Goal: Check status: Check status

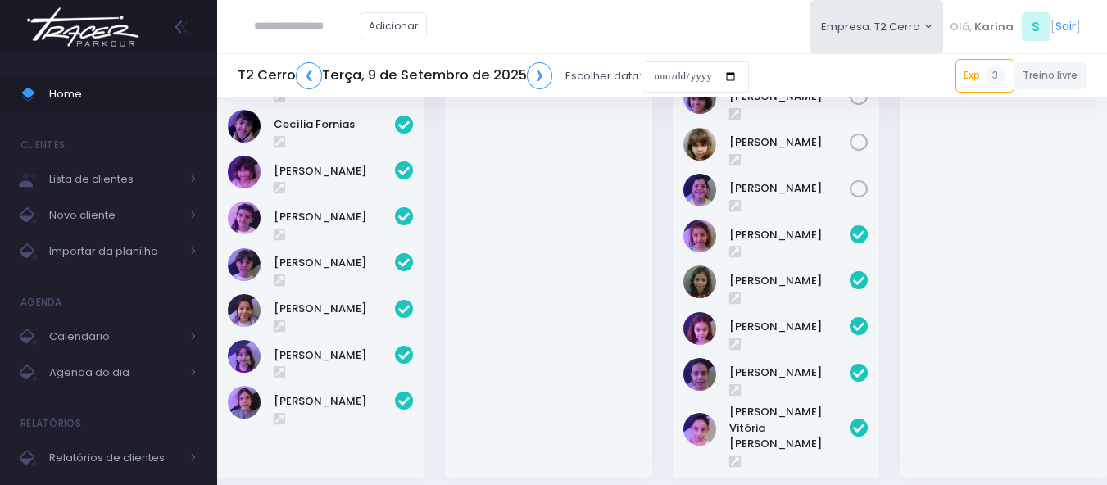
scroll to position [246, 0]
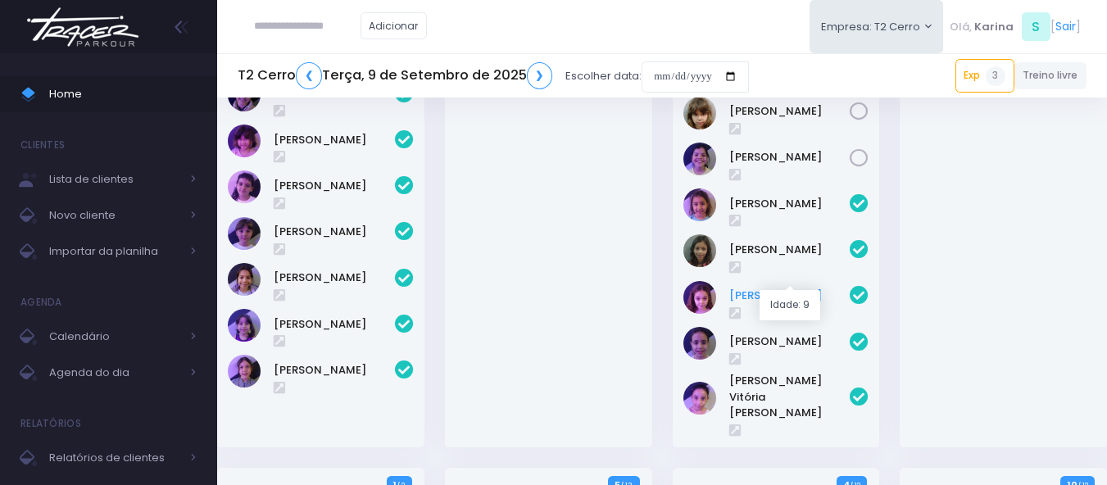
click at [768, 288] on link "[PERSON_NAME]" at bounding box center [789, 296] width 121 height 16
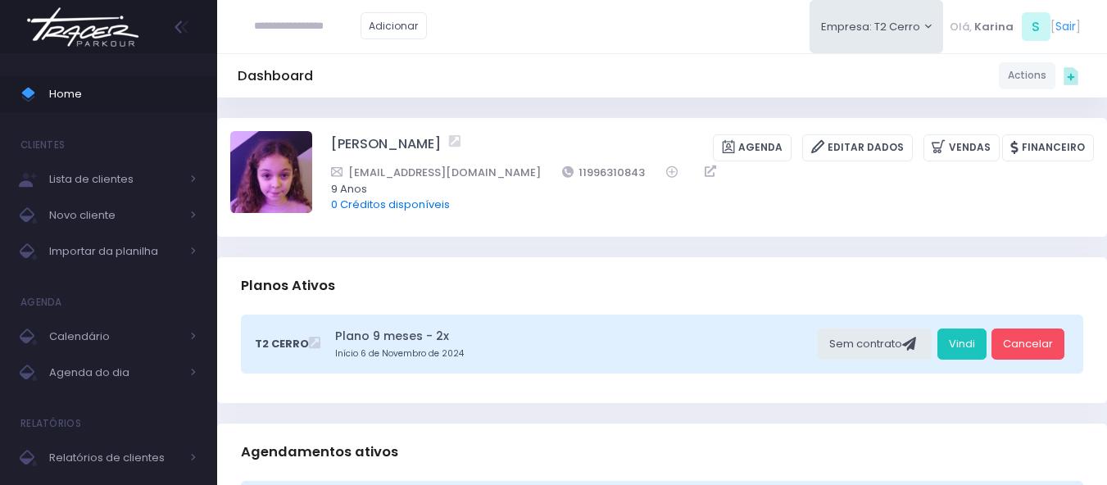
click at [411, 207] on link "0 Créditos disponíveis" at bounding box center [390, 205] width 119 height 16
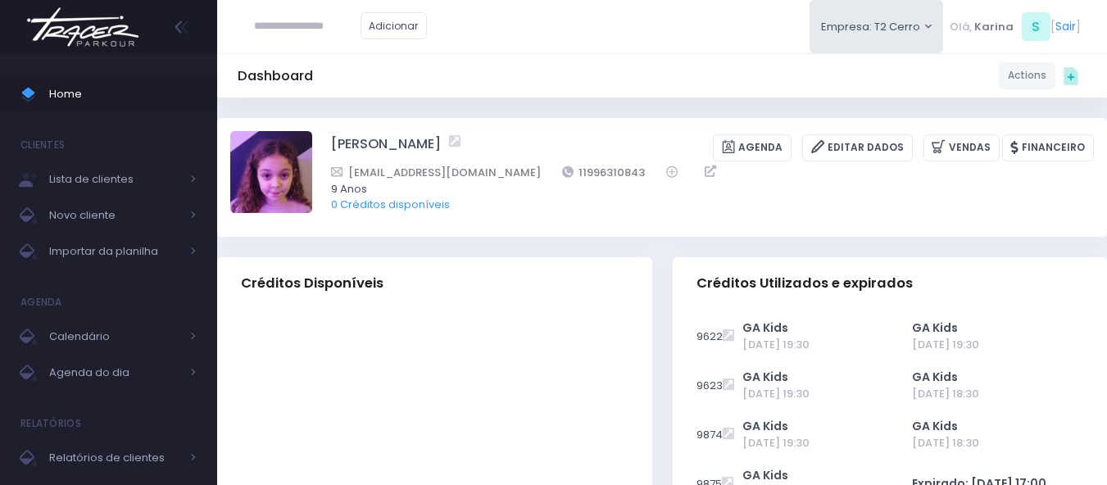
click at [70, 28] on img at bounding box center [82, 26] width 125 height 57
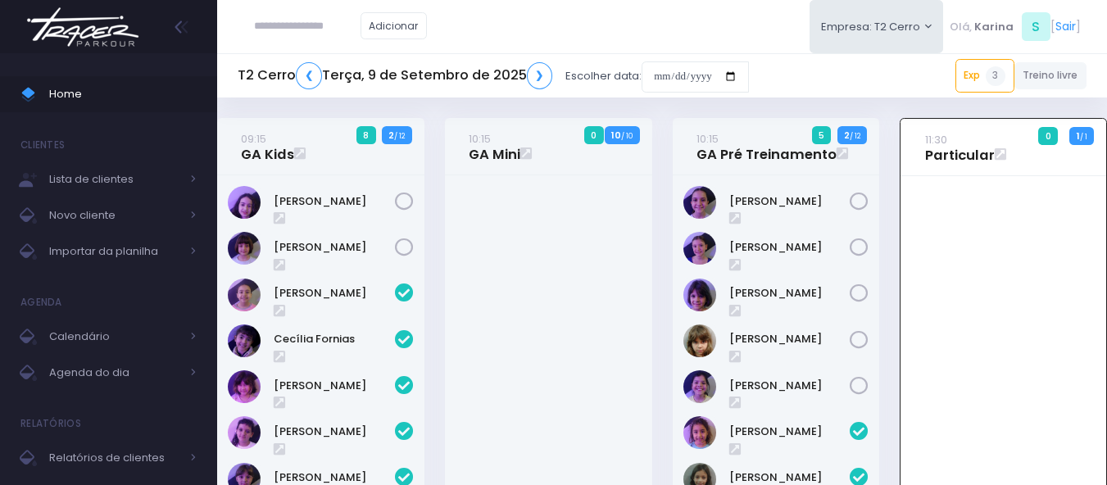
click at [302, 21] on input "text" at bounding box center [307, 26] width 106 height 31
click at [570, 369] on div at bounding box center [548, 416] width 207 height 482
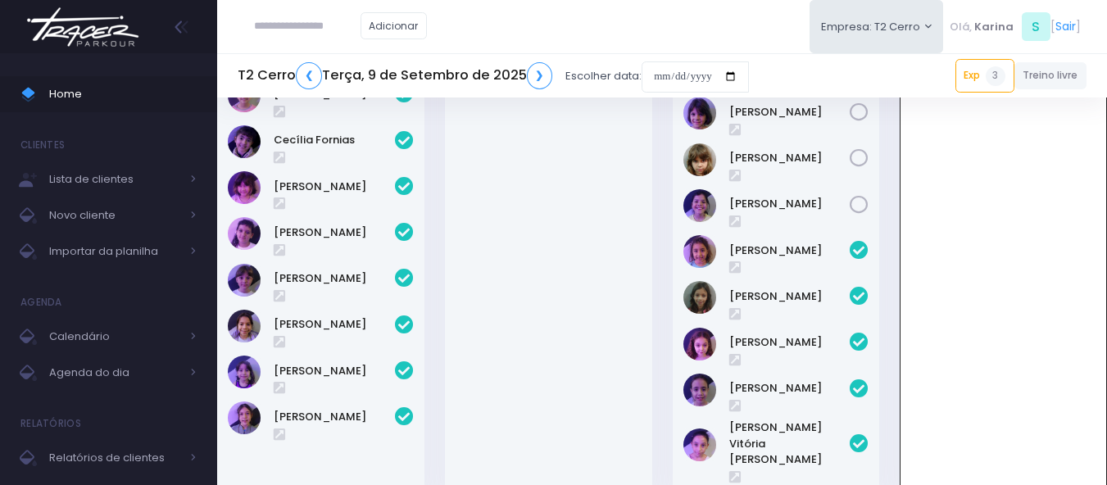
scroll to position [246, 0]
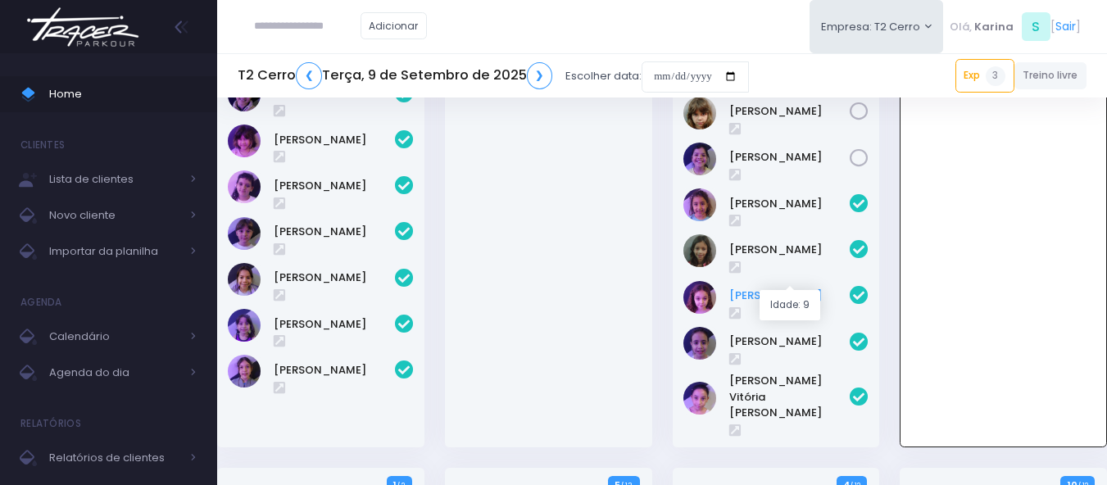
click at [771, 288] on link "[PERSON_NAME]" at bounding box center [789, 296] width 121 height 16
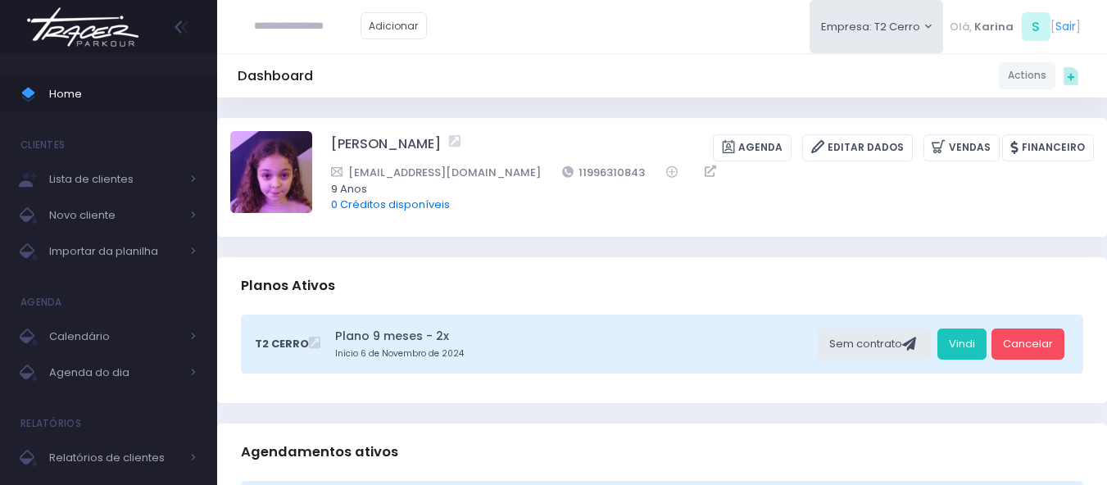
click at [390, 205] on link "0 Créditos disponíveis" at bounding box center [390, 205] width 119 height 16
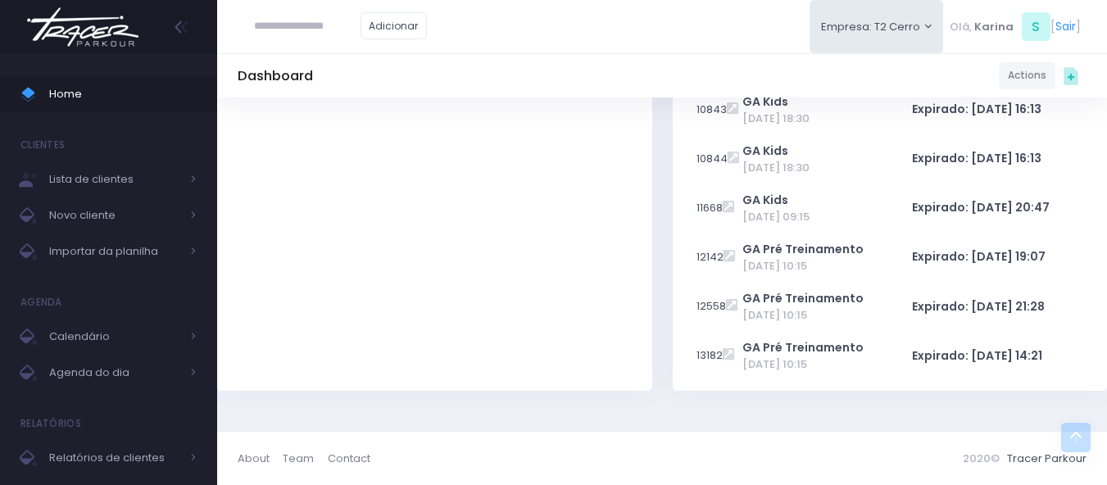
scroll to position [732, 0]
click at [514, 270] on div at bounding box center [434, 38] width 435 height 704
